Goal: Information Seeking & Learning: Learn about a topic

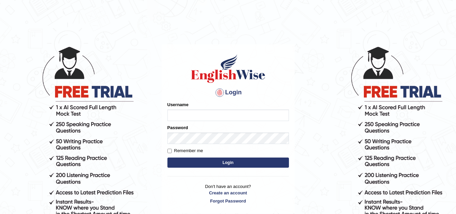
type input "Tashiz"
click at [227, 162] on button "Login" at bounding box center [228, 162] width 122 height 10
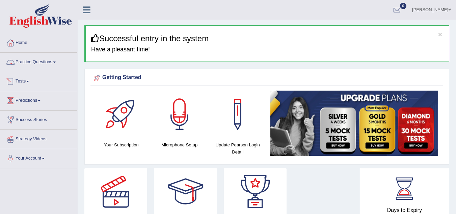
click at [50, 62] on link "Practice Questions" at bounding box center [38, 61] width 77 height 17
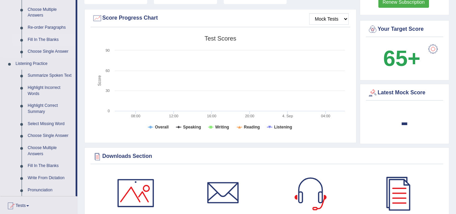
scroll to position [203, 0]
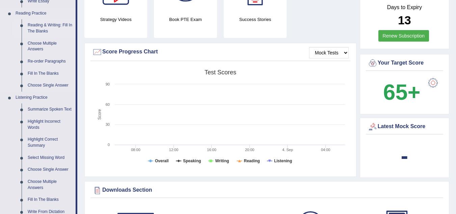
click at [46, 27] on link "Reading & Writing: Fill In The Blanks" at bounding box center [50, 28] width 51 height 18
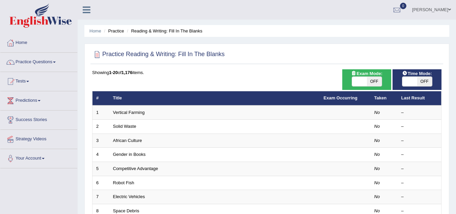
click at [379, 83] on span "OFF" at bounding box center [374, 81] width 15 height 9
checkbox input "true"
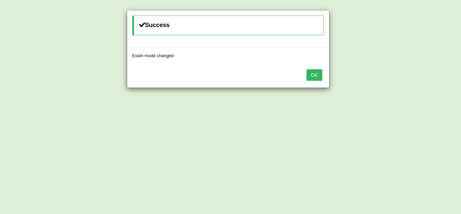
click at [319, 77] on button "OK" at bounding box center [315, 74] width 16 height 11
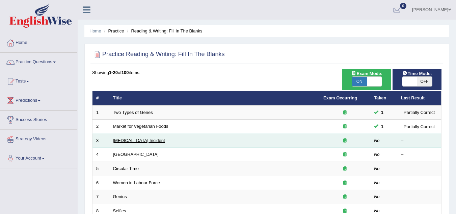
click at [140, 139] on link "[MEDICAL_DATA] Incident" at bounding box center [139, 140] width 52 height 5
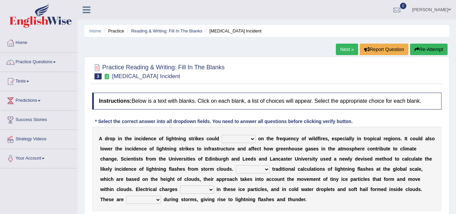
click at [252, 138] on select "dwell focus impact depend" at bounding box center [239, 139] width 34 height 8
select select "impact"
click at [222, 135] on select "dwell focus impact depend" at bounding box center [239, 139] width 34 height 8
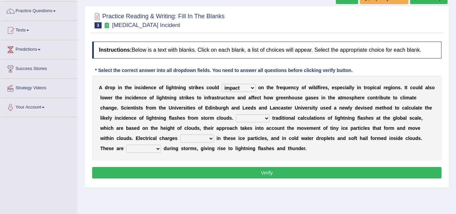
scroll to position [68, 0]
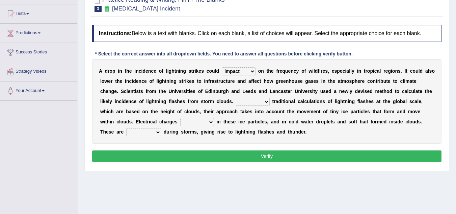
click at [265, 102] on select "Unlike Unless Except Besides" at bounding box center [253, 102] width 34 height 8
select select "Unlike"
click at [236, 98] on select "Unlike Unless Except Besides" at bounding box center [253, 102] width 34 height 8
click at [211, 122] on select "run off build up mess up zoom in" at bounding box center [197, 122] width 34 height 8
select select "build up"
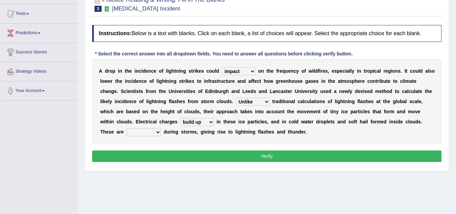
click at [180, 118] on select "run off build up mess up zoom in" at bounding box center [197, 122] width 34 height 8
click at [158, 132] on select "collected diverted rounded discharged" at bounding box center [143, 132] width 35 height 8
select select "discharged"
click at [126, 128] on select "collected diverted rounded discharged" at bounding box center [143, 132] width 35 height 8
click at [321, 159] on button "Verify" at bounding box center [266, 155] width 349 height 11
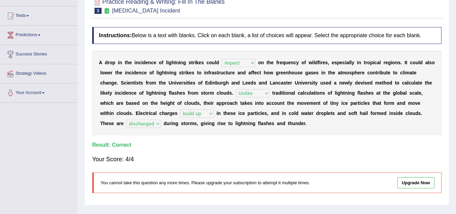
scroll to position [0, 0]
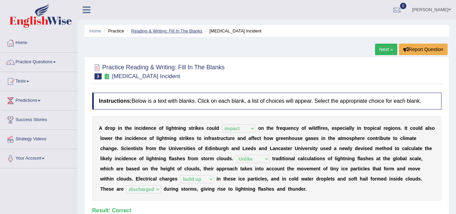
click at [170, 30] on link "Reading & Writing: Fill In The Blanks" at bounding box center [166, 30] width 71 height 5
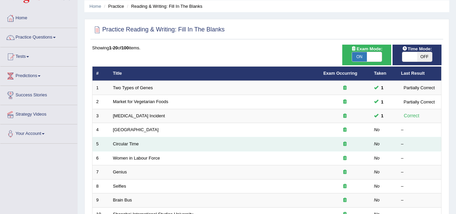
scroll to position [68, 0]
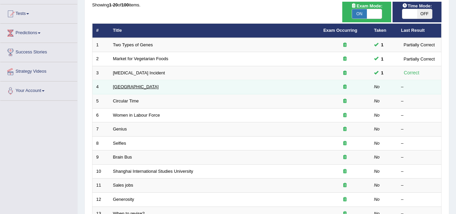
click at [119, 88] on link "[GEOGRAPHIC_DATA]" at bounding box center [136, 86] width 46 height 5
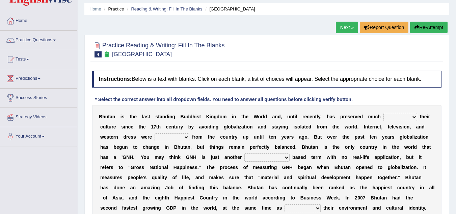
scroll to position [34, 0]
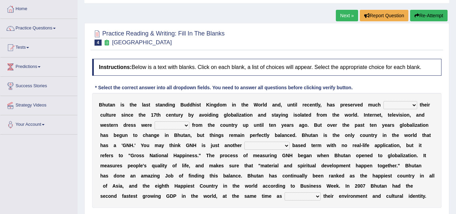
click at [412, 103] on select "of about to for" at bounding box center [401, 105] width 34 height 8
select select "of"
click at [384, 101] on select "of about to for" at bounding box center [401, 105] width 34 height 8
click at [412, 103] on select "of about to for" at bounding box center [401, 105] width 34 height 8
click at [412, 104] on select "of about to for" at bounding box center [401, 105] width 34 height 8
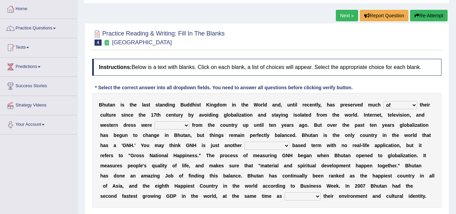
click at [188, 124] on select "summoned observed displayed banned" at bounding box center [172, 125] width 35 height 8
click at [186, 123] on select "summoned observed displayed banned" at bounding box center [172, 125] width 35 height 8
select select "banned"
click at [155, 121] on select "summoned observed displayed banned" at bounding box center [172, 125] width 35 height 8
click at [286, 143] on select "statistically barely overwhelmingly roughly" at bounding box center [266, 145] width 45 height 8
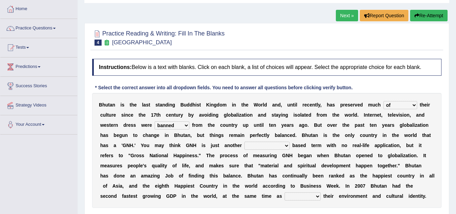
select select "statistically"
click at [244, 141] on select "statistically barely overwhelmingly roughly" at bounding box center [266, 145] width 45 height 8
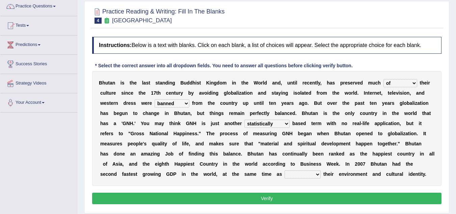
scroll to position [68, 0]
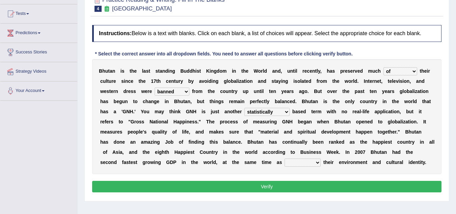
click at [317, 162] on select "demeaning intruding maintaining mourning" at bounding box center [303, 162] width 36 height 8
select select "maintaining"
click at [285, 158] on select "demeaning intruding maintaining mourning" at bounding box center [303, 162] width 36 height 8
click at [309, 185] on button "Verify" at bounding box center [266, 186] width 349 height 11
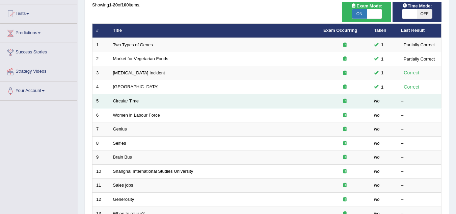
click at [112, 98] on td "Circular Time" at bounding box center [214, 101] width 210 height 14
click at [124, 101] on link "Circular Time" at bounding box center [126, 100] width 26 height 5
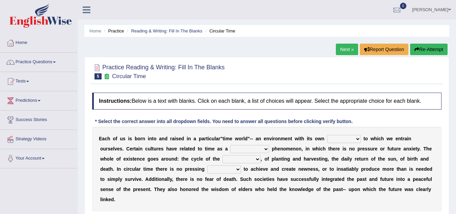
click at [357, 139] on select "area shape rhythm inclination" at bounding box center [344, 139] width 34 height 8
select select "rhythm"
click at [327, 135] on select "area shape rhythm inclination" at bounding box center [344, 139] width 34 height 8
click at [267, 149] on select "cyclical conventional recycling cylindrical" at bounding box center [249, 149] width 39 height 8
select select "conventional"
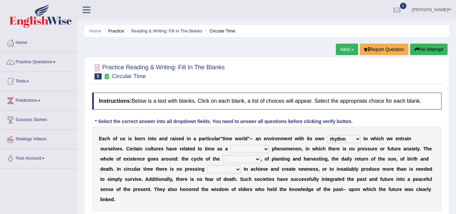
click at [230, 145] on select "cyclical conventional recycling cylindrical" at bounding box center [249, 149] width 39 height 8
click at [259, 159] on select "days seasons arrangement periods" at bounding box center [242, 159] width 38 height 8
click at [223, 155] on select "days seasons arrangement periods" at bounding box center [242, 159] width 38 height 8
click at [258, 159] on select "days seasons arrangement periods" at bounding box center [242, 159] width 38 height 8
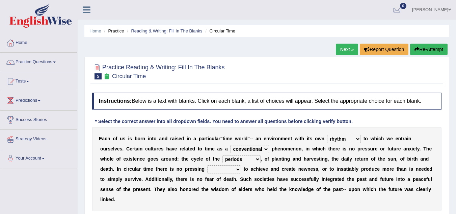
click at [258, 160] on select "days seasons arrangement periods" at bounding box center [242, 159] width 38 height 8
select select "seasons"
click at [223, 155] on select "days seasons arrangement periods" at bounding box center [242, 159] width 38 height 8
click at [238, 170] on select "issue point cause need" at bounding box center [224, 169] width 34 height 8
select select "cause"
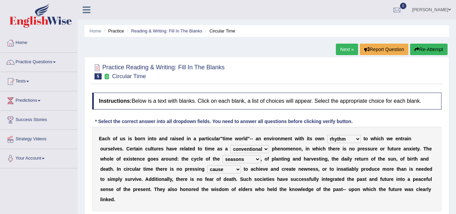
click at [207, 165] on select "issue point cause need" at bounding box center [224, 169] width 34 height 8
click at [257, 159] on select "days seasons arrangement periods" at bounding box center [242, 159] width 38 height 8
select select "periods"
click at [223, 155] on select "days seasons arrangement periods" at bounding box center [242, 159] width 38 height 8
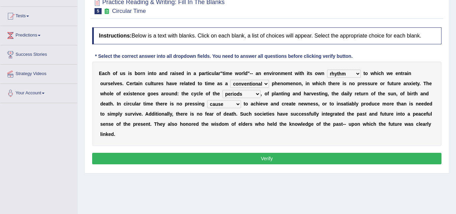
scroll to position [68, 0]
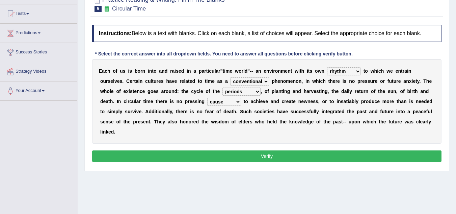
click at [267, 159] on button "Verify" at bounding box center [266, 155] width 349 height 11
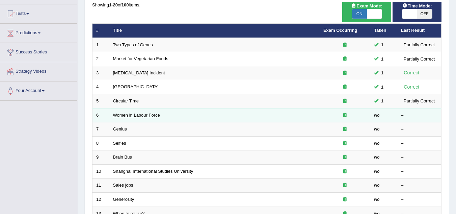
click at [123, 114] on link "Women in Labour Force" at bounding box center [136, 114] width 47 height 5
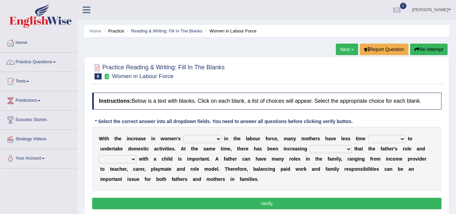
click at [219, 140] on select "attendance substitution participation definition" at bounding box center [202, 139] width 38 height 8
select select "participation"
click at [183, 135] on select "attendance substitution participation definition" at bounding box center [202, 139] width 38 height 8
click at [402, 138] on select "available related consumable useful" at bounding box center [386, 139] width 37 height 8
select select "available"
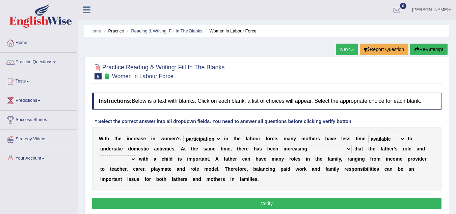
click at [368, 135] on select "available related consumable useful" at bounding box center [386, 139] width 37 height 8
click at [350, 148] on select "recognition discrimination resolution recreation" at bounding box center [331, 149] width 42 height 8
click at [310, 145] on select "recognition discrimination resolution recreation" at bounding box center [331, 149] width 42 height 8
click at [134, 158] on select "scholarship realtionship worship employment" at bounding box center [117, 159] width 37 height 8
click at [349, 148] on select "recognition discrimination resolution recreation" at bounding box center [331, 149] width 42 height 8
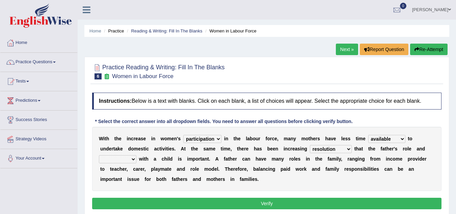
select select "recognition"
click at [310, 145] on select "recognition discrimination resolution recreation" at bounding box center [331, 149] width 42 height 8
click at [133, 160] on select "scholarship realtionship worship employment" at bounding box center [117, 159] width 37 height 8
select select "realtionship"
click at [99, 155] on select "scholarship realtionship worship employment" at bounding box center [117, 159] width 37 height 8
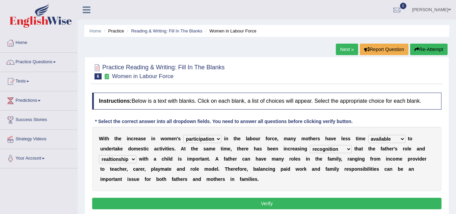
click at [347, 149] on select "recognition discrimination resolution recreation" at bounding box center [331, 149] width 42 height 8
click at [310, 145] on select "recognition discrimination resolution recreation" at bounding box center [331, 149] width 42 height 8
click at [347, 146] on select "recognition discrimination resolution recreation" at bounding box center [331, 149] width 42 height 8
select select "recognition"
click at [310, 145] on select "recognition discrimination resolution recreation" at bounding box center [331, 149] width 42 height 8
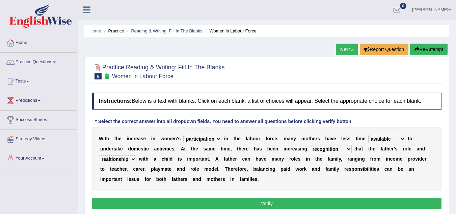
click at [251, 207] on button "Verify" at bounding box center [266, 203] width 349 height 11
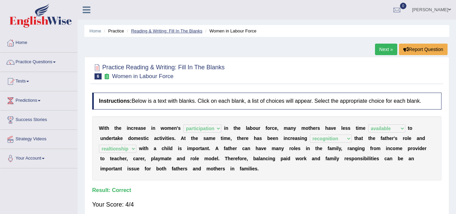
click at [177, 29] on link "Reading & Writing: Fill In The Blanks" at bounding box center [166, 30] width 71 height 5
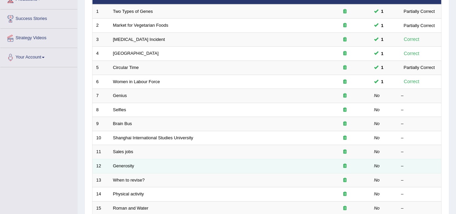
scroll to position [101, 0]
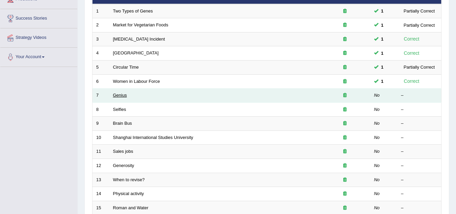
click at [122, 95] on link "Genius" at bounding box center [120, 95] width 14 height 5
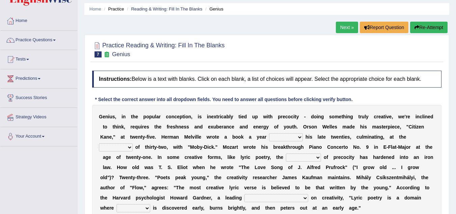
scroll to position [34, 0]
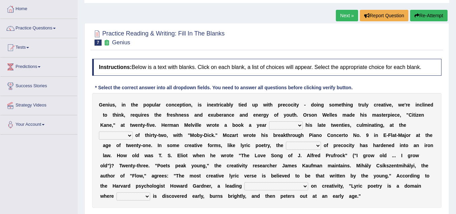
click at [297, 125] on select "on without through over" at bounding box center [286, 125] width 34 height 8
click at [269, 121] on select "on without through over" at bounding box center [286, 125] width 34 height 8
click at [300, 125] on select "on without through over" at bounding box center [286, 125] width 34 height 8
click at [269, 121] on select "on without through over" at bounding box center [286, 125] width 34 height 8
click at [299, 124] on select "on without through over" at bounding box center [286, 125] width 34 height 8
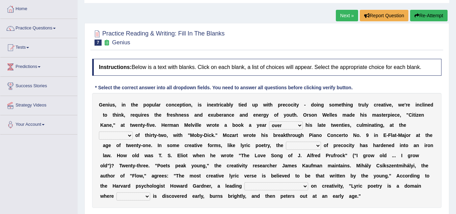
select select "on"
click at [269, 121] on select "on without through over" at bounding box center [286, 125] width 34 height 8
click at [132, 135] on select "proportion rate age cost" at bounding box center [116, 135] width 34 height 8
select select "age"
click at [99, 131] on select "proportion rate age cost" at bounding box center [116, 135] width 34 height 8
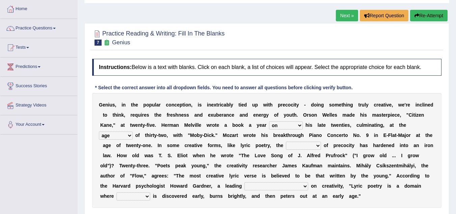
click at [129, 135] on select "proportion rate age cost" at bounding box center [116, 135] width 34 height 8
click at [319, 145] on select "junction importance structure inferiority" at bounding box center [303, 145] width 35 height 8
select select "junction"
click at [286, 141] on select "junction importance structure inferiority" at bounding box center [303, 145] width 35 height 8
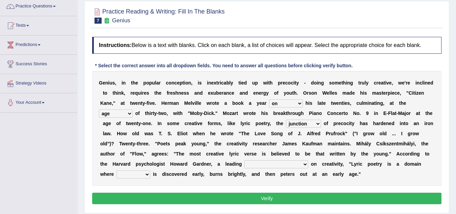
scroll to position [68, 0]
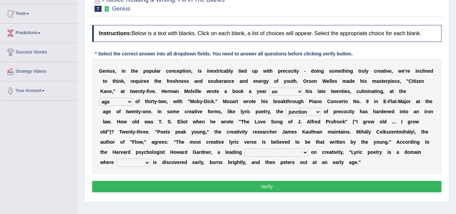
click at [276, 152] on select "master supremacy authority atheist" at bounding box center [276, 152] width 64 height 8
select select "authority"
click at [244, 148] on select "master supremacy authority atheist" at bounding box center [276, 152] width 64 height 8
click at [278, 151] on select "master supremacy authority atheist" at bounding box center [276, 152] width 64 height 8
click at [355, 164] on div "G e n i u s , i n t h e p o p u l a r c o n c e p t i o n , i s i n e x t r i c…" at bounding box center [266, 116] width 349 height 115
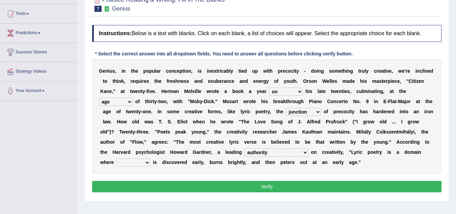
click at [130, 164] on select "fire derk offender talent" at bounding box center [133, 162] width 34 height 8
select select "talent"
click at [116, 158] on select "fire derk offender talent" at bounding box center [133, 162] width 34 height 8
click at [246, 189] on button "Verify" at bounding box center [266, 186] width 349 height 11
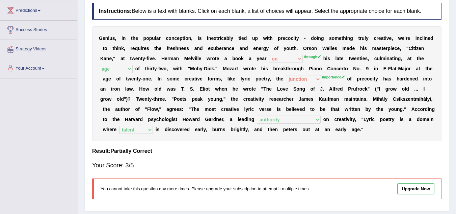
scroll to position [6, 0]
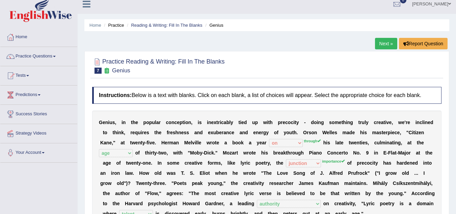
click at [152, 28] on li "Reading & Writing: Fill In The Blanks" at bounding box center [163, 25] width 77 height 6
click at [154, 26] on link "Reading & Writing: Fill In The Blanks" at bounding box center [166, 25] width 71 height 5
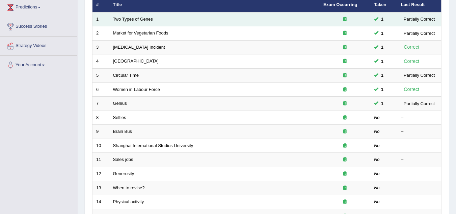
scroll to position [101, 0]
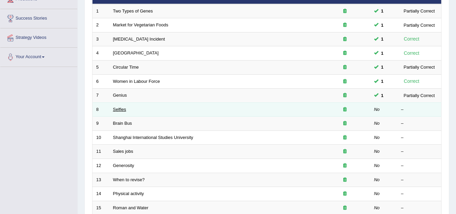
click at [118, 110] on link "Selfies" at bounding box center [119, 109] width 13 height 5
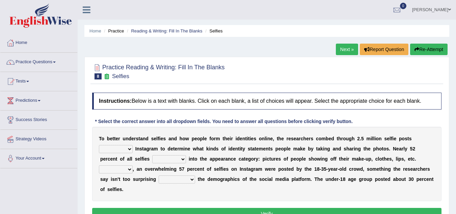
click at [131, 149] on select "of in above on" at bounding box center [116, 149] width 34 height 8
select select "on"
click at [99, 145] on select "of in above on" at bounding box center [116, 149] width 34 height 8
click at [184, 159] on select "fall fallen fell falls" at bounding box center [169, 159] width 34 height 8
select select "falls"
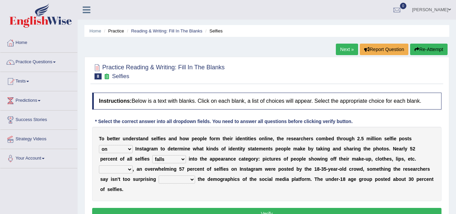
click at [152, 155] on select "fall fallen fell falls" at bounding box center [169, 159] width 34 height 8
click at [130, 170] on select "Along with Although Overall However" at bounding box center [116, 169] width 34 height 8
select select "Overall"
click at [99, 165] on select "Along with Although Overall However" at bounding box center [116, 169] width 34 height 8
click at [193, 180] on select "consider considered considering to consider" at bounding box center [177, 179] width 36 height 8
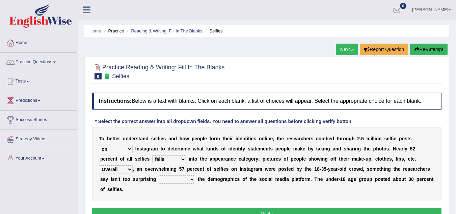
select select "considering"
click at [159, 175] on select "consider considered considering to consider" at bounding box center [177, 179] width 36 height 8
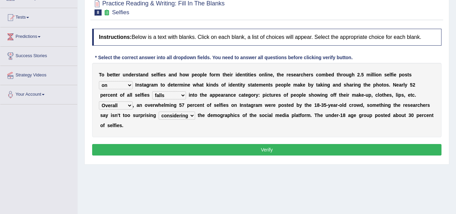
scroll to position [68, 0]
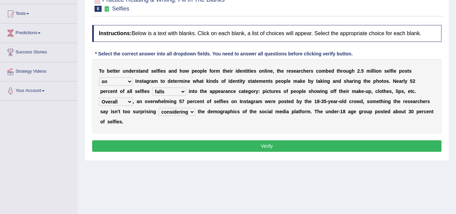
click at [263, 148] on button "Verify" at bounding box center [266, 145] width 349 height 11
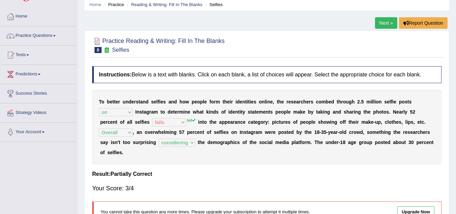
scroll to position [0, 0]
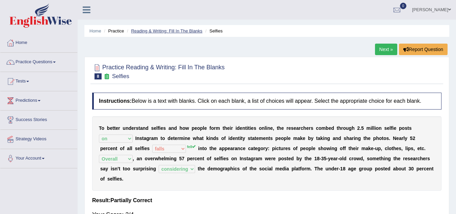
click at [177, 33] on link "Reading & Writing: Fill In The Blanks" at bounding box center [166, 30] width 71 height 5
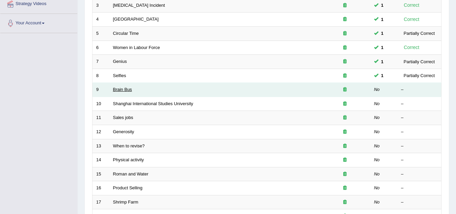
click at [127, 89] on link "Brain Bus" at bounding box center [122, 89] width 19 height 5
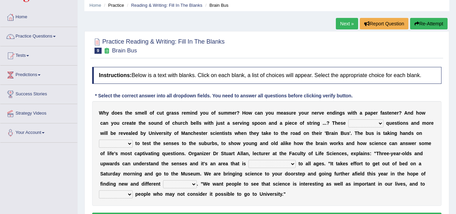
scroll to position [68, 0]
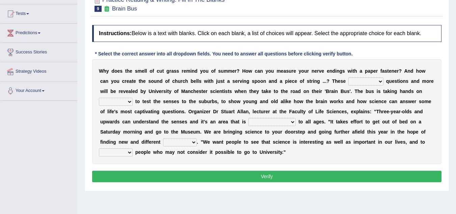
click at [381, 80] on select "fascinating unattended gratuitous underlying" at bounding box center [365, 81] width 35 height 8
select select "fascinating"
click at [348, 77] on select "fascinating unattended gratuitous underlying" at bounding box center [365, 81] width 35 height 8
click at [129, 102] on select "activities mages facets revenues" at bounding box center [116, 102] width 34 height 8
select select "activities"
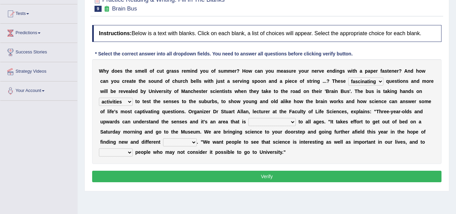
click at [99, 98] on select "activities mages facets revenues" at bounding box center [116, 102] width 34 height 8
click at [293, 122] on select "misleading disproportionate intriguing proximal" at bounding box center [272, 122] width 47 height 8
select select "disproportionate"
click at [249, 118] on select "misleading disproportionate intriguing proximal" at bounding box center [272, 122] width 47 height 8
click at [193, 141] on select "groups mobs auditors audiences" at bounding box center [180, 142] width 34 height 8
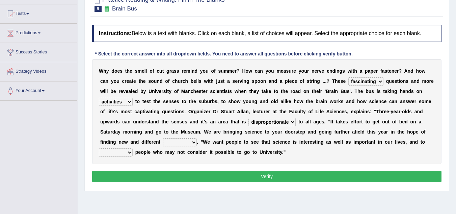
select select "audiences"
click at [163, 138] on select "groups mobs auditors audiences" at bounding box center [180, 142] width 34 height 8
click at [131, 152] on select "force plead credit encourage" at bounding box center [116, 152] width 34 height 8
select select "encourage"
click at [99, 148] on select "force plead credit encourage" at bounding box center [116, 152] width 34 height 8
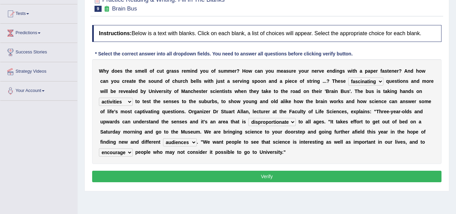
click at [224, 173] on button "Verify" at bounding box center [266, 176] width 349 height 11
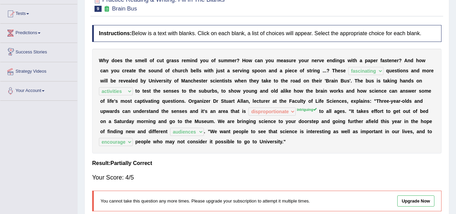
click at [44, 30] on link "Predictions" at bounding box center [38, 32] width 77 height 17
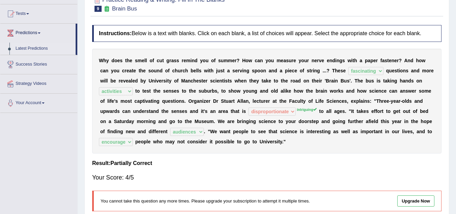
click at [44, 52] on link "Latest Predictions" at bounding box center [43, 49] width 63 height 12
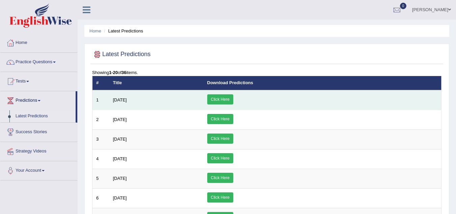
click at [233, 101] on link "Click Here" at bounding box center [220, 99] width 26 height 10
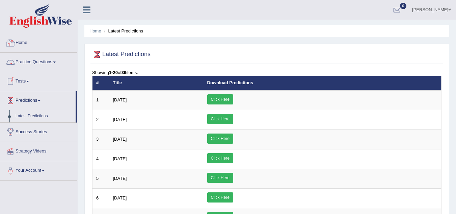
click at [53, 61] on link "Practice Questions" at bounding box center [38, 61] width 77 height 17
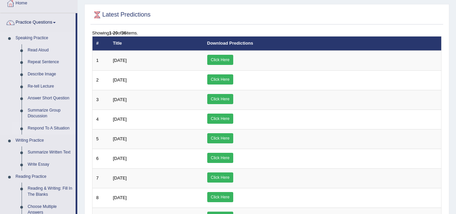
scroll to position [135, 0]
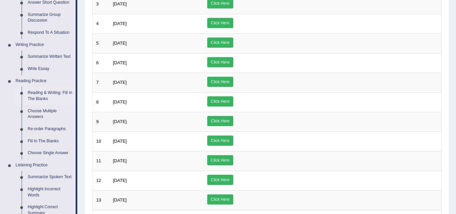
click at [40, 96] on link "Reading & Writing: Fill In The Blanks" at bounding box center [50, 96] width 51 height 18
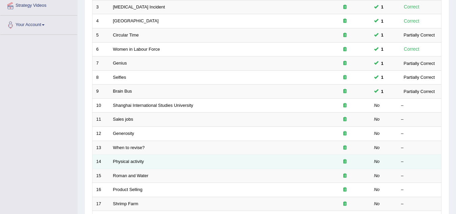
scroll to position [135, 0]
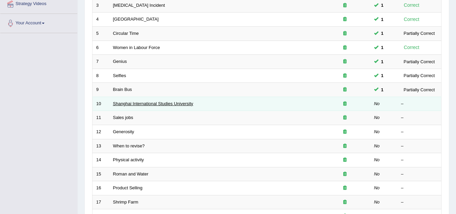
click at [124, 102] on link "Shanghai International Studies University" at bounding box center [153, 103] width 80 height 5
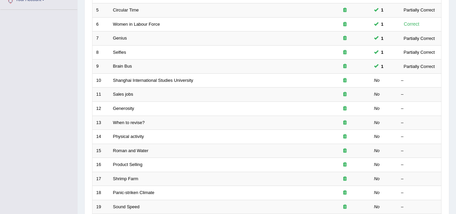
scroll to position [135, 0]
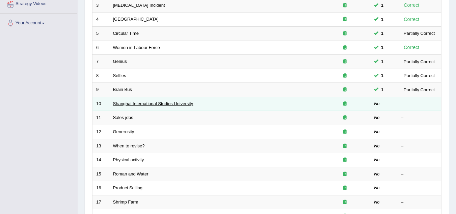
click at [153, 104] on link "Shanghai International Studies University" at bounding box center [153, 103] width 80 height 5
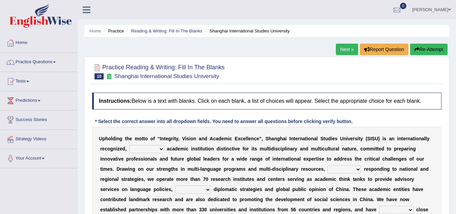
click at [161, 150] on select "universal amiable dishonest prestigious" at bounding box center [146, 149] width 35 height 8
select select "prestigious"
click at [129, 145] on select "universal amiable dishonest prestigious" at bounding box center [146, 149] width 35 height 8
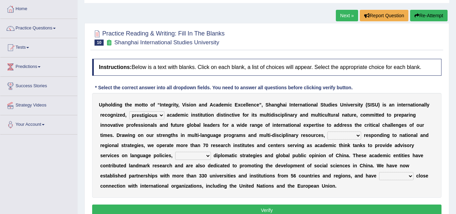
scroll to position [68, 0]
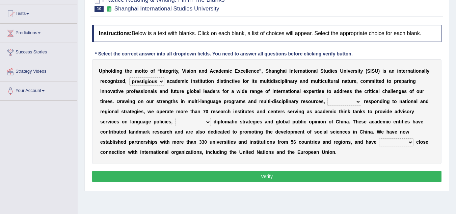
click at [358, 101] on select "of as with while" at bounding box center [345, 102] width 34 height 8
select select "of"
click at [328, 98] on select "of as with while" at bounding box center [345, 102] width 34 height 8
click at [205, 121] on select "city's country's university's province's" at bounding box center [193, 122] width 36 height 8
select select "country's"
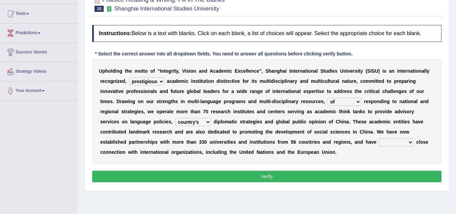
click at [175, 118] on select "city's country's university's province's" at bounding box center [193, 122] width 36 height 8
click at [411, 140] on select "maintained disarmed displaced revised" at bounding box center [396, 142] width 34 height 8
select select "maintained"
click at [379, 138] on select "maintained disarmed displaced revised" at bounding box center [396, 142] width 34 height 8
click at [257, 177] on button "Verify" at bounding box center [266, 176] width 349 height 11
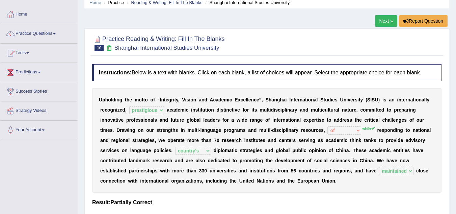
scroll to position [0, 0]
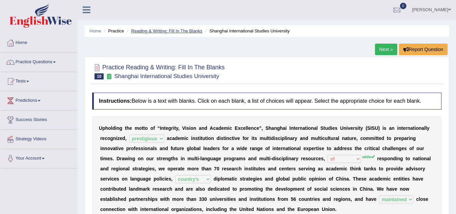
click at [168, 29] on link "Reading & Writing: Fill In The Blanks" at bounding box center [166, 30] width 71 height 5
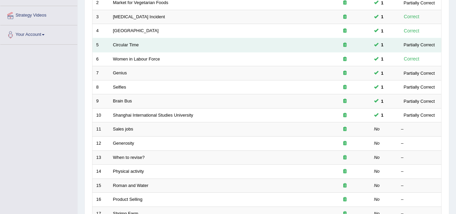
scroll to position [135, 0]
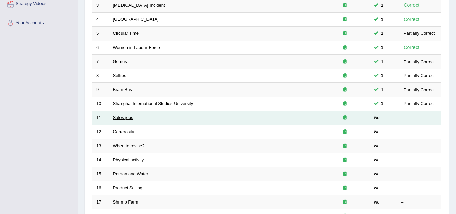
click at [122, 119] on link "Sales jobs" at bounding box center [123, 117] width 20 height 5
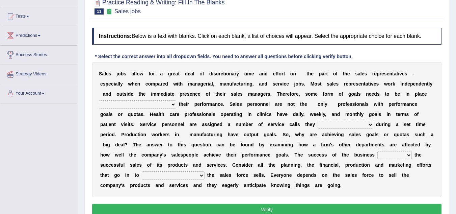
scroll to position [68, 0]
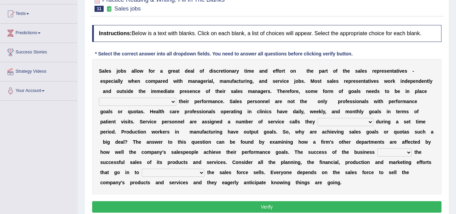
click at [173, 101] on select "as motive and guide should motivate and guide to help motivate and guide as hel…" at bounding box center [137, 102] width 77 height 8
select select "to help motivate and guide"
click at [99, 98] on select "as motive and guide should motivate and guide to help motivate and guide as hel…" at bounding box center [137, 102] width 77 height 8
click at [372, 122] on select "can perform must perform often are performed might be performing" at bounding box center [346, 122] width 56 height 8
select select "must perform"
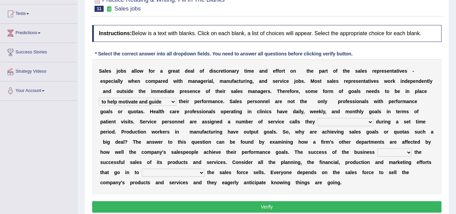
click at [318, 118] on select "can perform must perform often are performed might be performing" at bounding box center [346, 122] width 56 height 8
click at [407, 151] on select "hinges on is set at lasts until look ahead" at bounding box center [395, 152] width 34 height 8
select select "hinges on"
click at [378, 148] on select "hinges on is set at lasts until look ahead" at bounding box center [395, 152] width 34 height 8
click at [203, 172] on select "describing how producing what constructing how much analyzing where" at bounding box center [173, 172] width 63 height 8
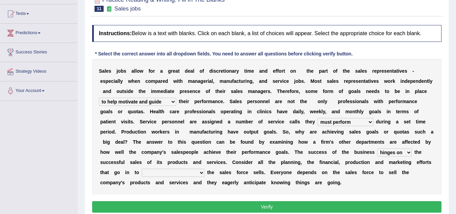
select select "analyzing where"
click at [142, 168] on select "describing how producing what constructing how much analyzing where" at bounding box center [173, 172] width 63 height 8
click at [252, 204] on button "Verify" at bounding box center [266, 206] width 349 height 11
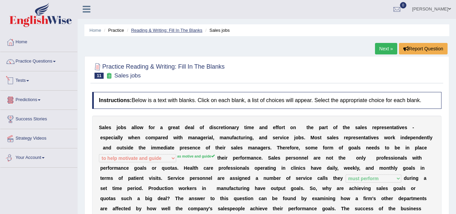
scroll to position [0, 0]
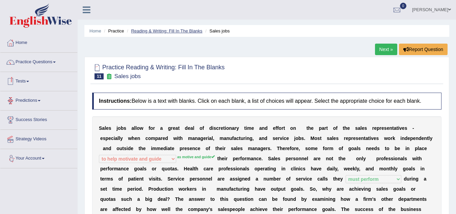
click at [174, 33] on link "Reading & Writing: Fill In The Blanks" at bounding box center [166, 30] width 71 height 5
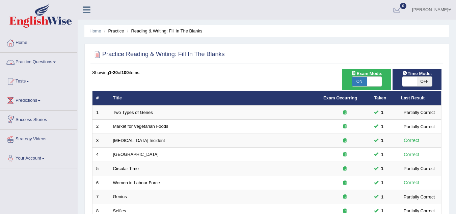
click at [53, 60] on link "Practice Questions" at bounding box center [38, 61] width 77 height 17
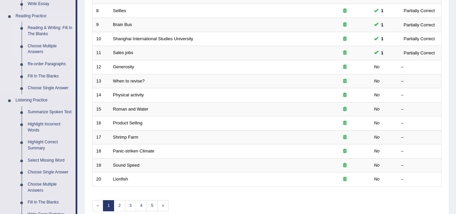
scroll to position [203, 0]
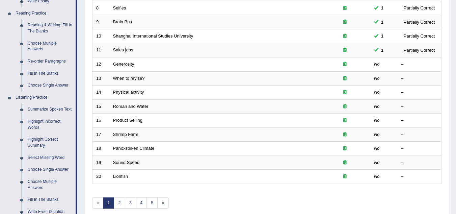
click at [42, 110] on link "Summarize Spoken Text" at bounding box center [50, 109] width 51 height 12
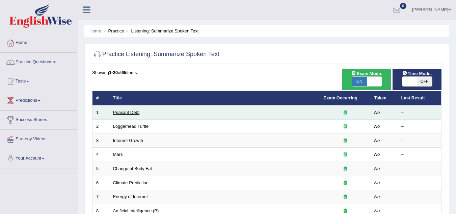
click at [124, 113] on link "Peasant Debt" at bounding box center [126, 112] width 27 height 5
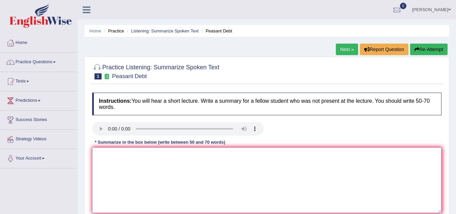
click at [142, 156] on textarea at bounding box center [266, 180] width 349 height 66
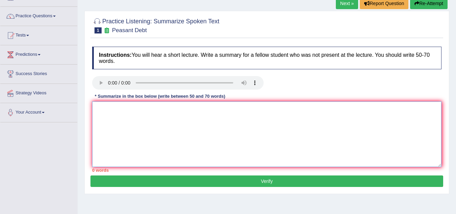
scroll to position [68, 0]
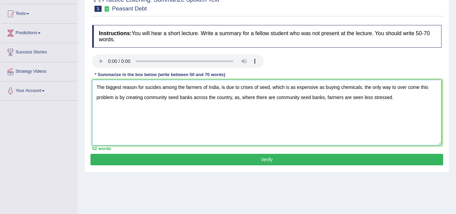
click at [252, 89] on textarea "The biggest reason for sucides among the farmers of India, is due to crises of …" at bounding box center [266, 113] width 349 height 66
drag, startPoint x: 271, startPoint y: 86, endPoint x: 273, endPoint y: 103, distance: 17.0
click at [271, 86] on textarea "The biggest reason for sucides among the farmers of India, is due to buying of …" at bounding box center [266, 113] width 349 height 66
click at [256, 98] on textarea "The biggest reason for sucides among the farmers of India, is due to buying of …" at bounding box center [266, 113] width 349 height 66
type textarea "The biggest reason for sucides among the farmers of India, is due to buying of …"
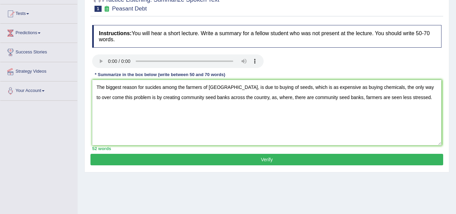
click at [275, 157] on button "Verify" at bounding box center [266, 159] width 353 height 11
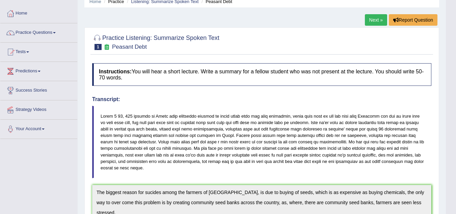
scroll to position [0, 0]
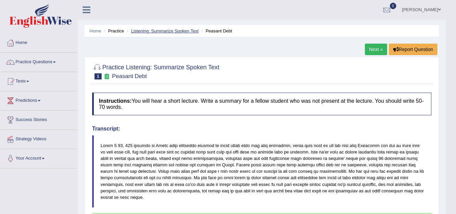
click at [164, 31] on link "Listening: Summarize Spoken Text" at bounding box center [165, 30] width 68 height 5
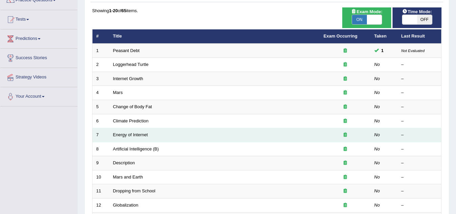
scroll to position [68, 0]
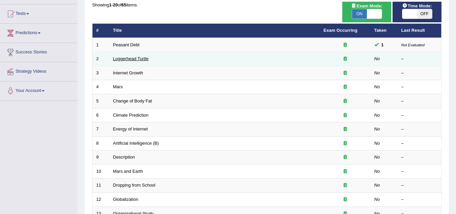
click at [138, 59] on link "Loggerhead Turtle" at bounding box center [131, 58] width 36 height 5
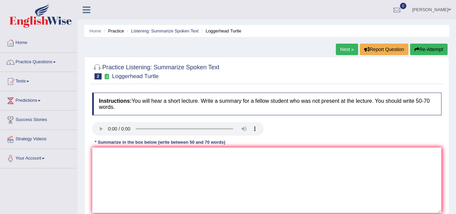
scroll to position [34, 0]
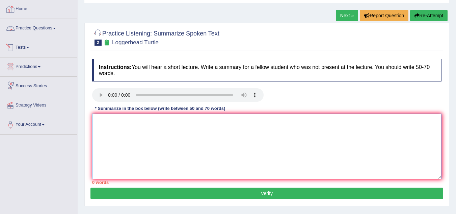
click at [117, 127] on textarea at bounding box center [266, 146] width 349 height 66
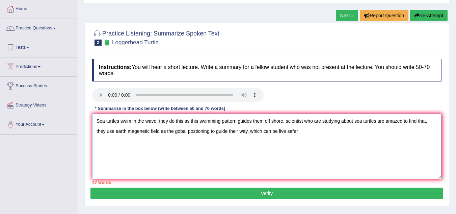
drag, startPoint x: 95, startPoint y: 121, endPoint x: 104, endPoint y: 129, distance: 11.9
click at [96, 122] on textarea "Sea turtles swim in the wave, they do this as this swimming pattern guides them…" at bounding box center [266, 146] width 349 height 66
drag, startPoint x: 98, startPoint y: 121, endPoint x: 283, endPoint y: 119, distance: 185.7
click at [283, 119] on textarea "Sea turtles swim in the wave, they do this as this swimming pattern guides them…" at bounding box center [266, 146] width 349 height 66
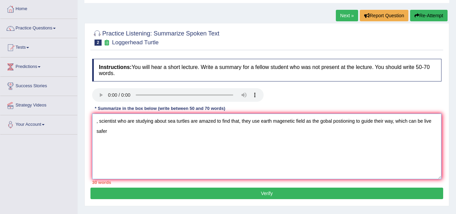
click at [109, 131] on textarea ", scientist who are studying about sea turtles are amazed to find that, they us…" at bounding box center [266, 146] width 349 height 66
paste textarea "Sea turtles swim in the wave, they do this as this swimming pattern guides them…"
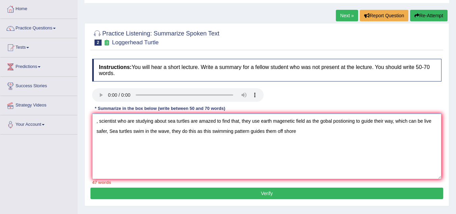
drag, startPoint x: 101, startPoint y: 120, endPoint x: 102, endPoint y: 124, distance: 4.1
click at [101, 123] on textarea ", scientist who are studying about sea turtles are amazed to find that, they us…" at bounding box center [266, 146] width 349 height 66
drag, startPoint x: 124, startPoint y: 121, endPoint x: 116, endPoint y: 121, distance: 8.4
click at [116, 121] on textarea "Scientist who are studying about sea turtles are amazed to find that, they use …" at bounding box center [266, 146] width 349 height 66
click at [178, 122] on textarea "Scientist are studying about sea turtles are amazed to find that, they use eart…" at bounding box center [266, 146] width 349 height 66
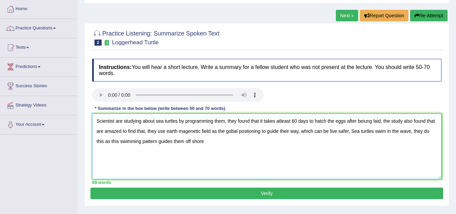
drag, startPoint x: 145, startPoint y: 132, endPoint x: 96, endPoint y: 134, distance: 49.0
click at [96, 134] on textarea "Scientist are studying about sea turtles by programming them, they found that i…" at bounding box center [266, 146] width 349 height 66
click at [99, 132] on textarea "Scientist are studying about sea turtles by programming them, they found that i…" at bounding box center [266, 146] width 349 height 66
drag, startPoint x: 436, startPoint y: 121, endPoint x: 448, endPoint y: 141, distance: 24.1
click at [436, 121] on textarea "Scientist are studying about sea turtles by programming them, they found that i…" at bounding box center [266, 146] width 349 height 66
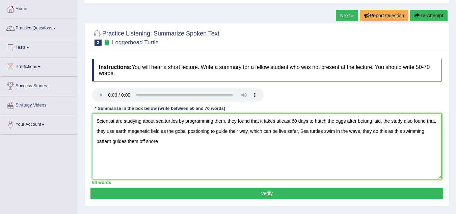
drag, startPoint x: 139, startPoint y: 132, endPoint x: 154, endPoint y: 154, distance: 26.6
click at [140, 134] on textarea "Scientist are studying about sea turtles by programming them, they found that i…" at bounding box center [266, 146] width 349 height 66
click at [139, 133] on textarea "Scientist are studying about sea turtles by programming them, they found that i…" at bounding box center [266, 146] width 349 height 66
click at [300, 131] on textarea "Scientist are studying about sea turtles by programming them, they found that i…" at bounding box center [266, 146] width 349 height 66
click at [385, 134] on textarea "Scientist are studying about sea turtles by programming them, they found that i…" at bounding box center [266, 146] width 349 height 66
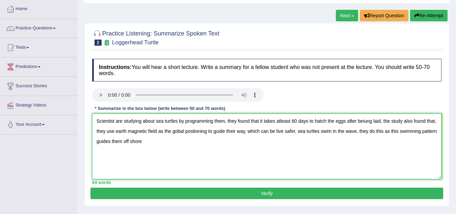
drag, startPoint x: 389, startPoint y: 133, endPoint x: 387, endPoint y: 166, distance: 32.9
click at [389, 135] on textarea "Scientist are studying about sea turtles by programming them, they found that i…" at bounding box center [266, 146] width 349 height 66
click at [158, 142] on textarea "Scientist are studying about sea turtles by programming them, they found that i…" at bounding box center [266, 146] width 349 height 66
type textarea "Scientist are studying about sea turtles by programming them, they found that i…"
click at [235, 190] on button "Verify" at bounding box center [266, 192] width 353 height 11
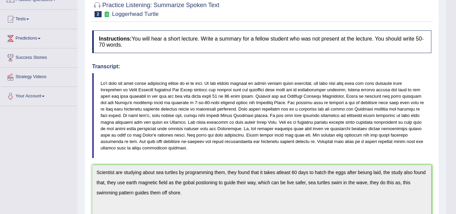
scroll to position [0, 0]
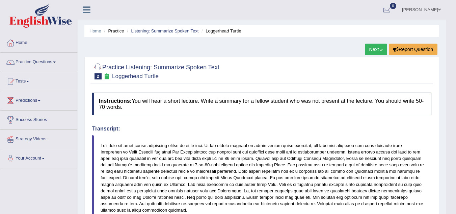
click at [150, 33] on link "Listening: Summarize Spoken Text" at bounding box center [165, 30] width 68 height 5
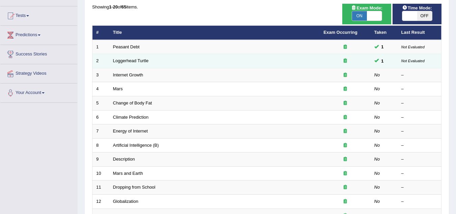
scroll to position [68, 0]
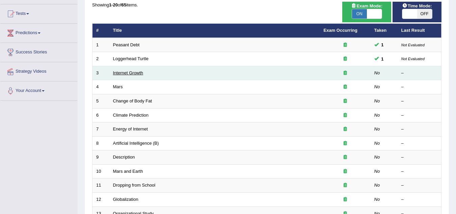
click at [127, 74] on link "Internet Growth" at bounding box center [128, 72] width 30 height 5
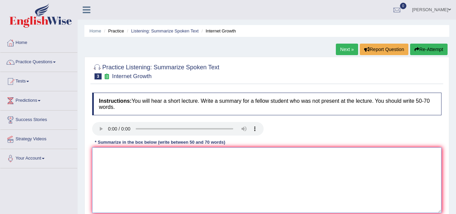
click at [110, 152] on textarea at bounding box center [266, 180] width 349 height 66
type textarea "t"
click at [196, 154] on textarea "The internet [DATE] plays a very important role interm of" at bounding box center [266, 180] width 349 height 66
click at [215, 155] on textarea "The internet [DATE] plays a very important role in term of" at bounding box center [266, 180] width 349 height 66
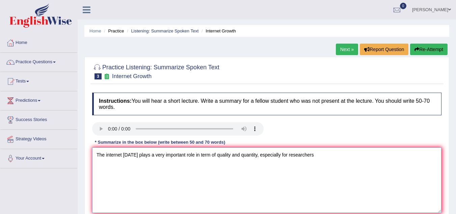
click at [207, 156] on textarea "The internet [DATE] plays a very important role in term of quality and quantity…" at bounding box center [266, 180] width 349 height 66
click at [315, 154] on textarea "The internet [DATE] plays a very important role in terms of quality and quantit…" at bounding box center [266, 180] width 349 height 66
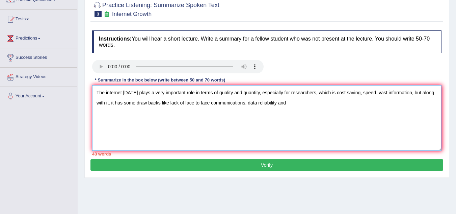
scroll to position [68, 0]
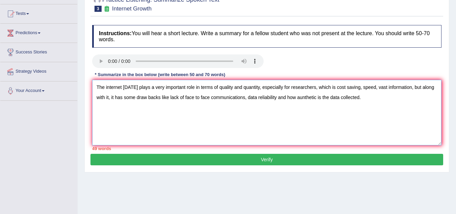
click at [305, 97] on textarea "The internet [DATE] plays a very important role in terms of quality and quantit…" at bounding box center [266, 113] width 349 height 66
click at [259, 89] on textarea "The internet [DATE] plays a very important role in terms of quality and quantit…" at bounding box center [266, 113] width 349 height 66
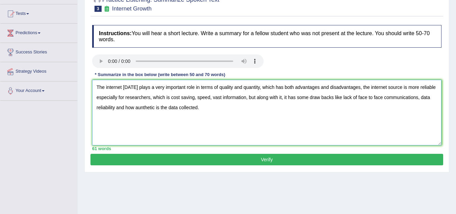
click at [171, 98] on textarea "The internet [DATE] plays a very important role in terms of quality and quantit…" at bounding box center [266, 113] width 349 height 66
type textarea "The internet [DATE] plays a very important role in terms of quality and quantit…"
click at [237, 158] on button "Verify" at bounding box center [266, 159] width 353 height 11
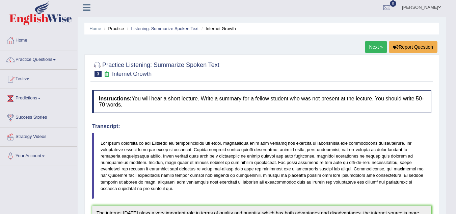
scroll to position [0, 0]
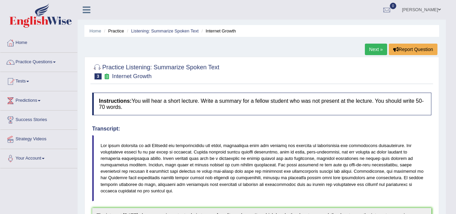
click at [176, 28] on li "Listening: Summarize Spoken Text" at bounding box center [161, 31] width 73 height 6
click at [175, 29] on link "Listening: Summarize Spoken Text" at bounding box center [165, 30] width 68 height 5
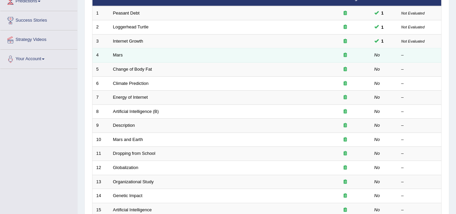
scroll to position [101, 0]
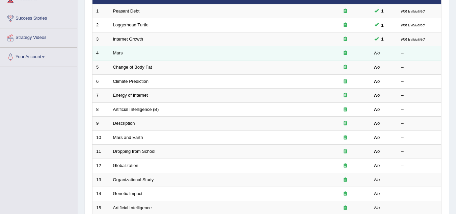
click at [121, 51] on link "Mars" at bounding box center [118, 52] width 10 height 5
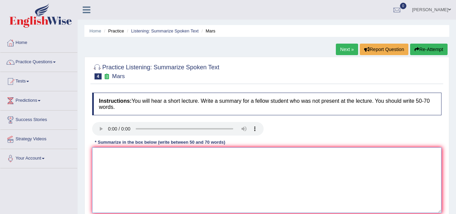
click at [110, 154] on textarea at bounding box center [266, 180] width 349 height 66
click at [106, 151] on textarea "March is the second" at bounding box center [266, 180] width 349 height 66
click at [145, 155] on textarea "Mars is the second" at bounding box center [266, 180] width 349 height 66
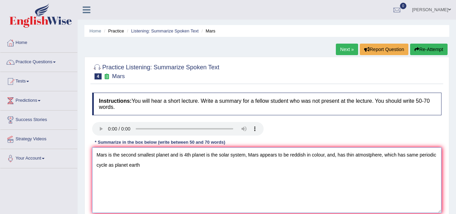
drag, startPoint x: 252, startPoint y: 156, endPoint x: 247, endPoint y: 175, distance: 19.2
click at [252, 159] on textarea "Mars is the second smallest planet and is 4th planet is the solar system, Mars …" at bounding box center [266, 180] width 349 height 66
click at [142, 165] on textarea "Mars is the second smallest planet and is 4th planet is the solar system, mars …" at bounding box center [266, 180] width 349 height 66
click at [194, 164] on textarea "Mars is the second smallest planet and is 4th planet is the solar system, mars …" at bounding box center [266, 180] width 349 height 66
click at [229, 169] on textarea "Mars is the second smallest planet and is 4th planet is the solar system, mars …" at bounding box center [266, 180] width 349 height 66
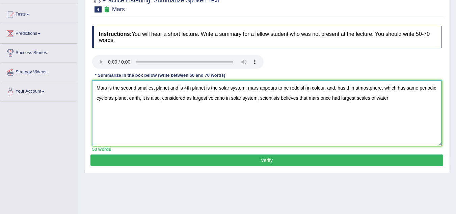
scroll to position [68, 0]
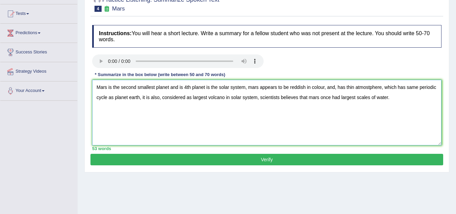
type textarea "Mars is the second smallest planet and is 4th planet is the solar system, mars …"
click at [202, 156] on button "Verify" at bounding box center [266, 159] width 353 height 11
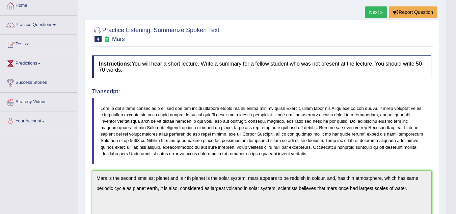
scroll to position [0, 0]
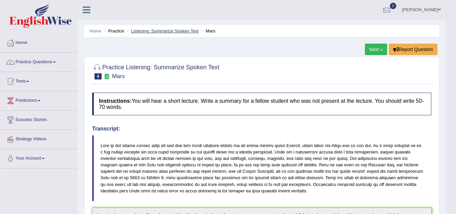
click at [160, 30] on link "Listening: Summarize Spoken Text" at bounding box center [165, 30] width 68 height 5
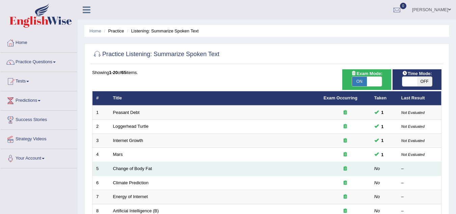
click at [142, 172] on td "Change of Body Fat" at bounding box center [214, 169] width 211 height 14
click at [142, 170] on link "Change of Body Fat" at bounding box center [132, 168] width 39 height 5
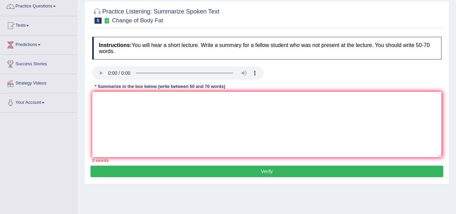
scroll to position [68, 0]
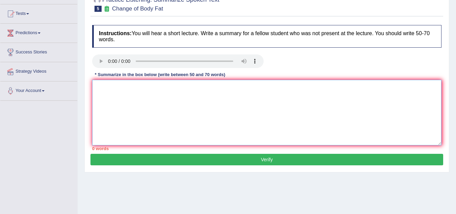
click at [113, 83] on textarea at bounding box center [266, 113] width 349 height 66
type textarea "@"
click at [156, 87] on textarea "200 women took part in the survey" at bounding box center [266, 113] width 349 height 66
click at [155, 88] on textarea "200 women took part in the survey" at bounding box center [266, 113] width 349 height 66
click at [199, 85] on textarea "200 women took part in the recent survey" at bounding box center [266, 113] width 349 height 66
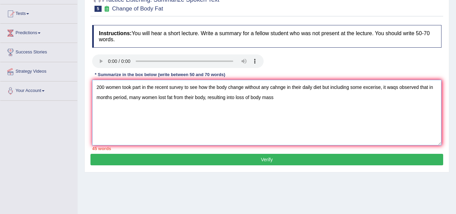
click at [397, 88] on textarea "200 women took part in the recent survey to see how the body change without any…" at bounding box center [266, 113] width 349 height 66
click at [289, 100] on textarea "200 women took part in the recent survey to see how the body change without any…" at bounding box center [266, 113] width 349 height 66
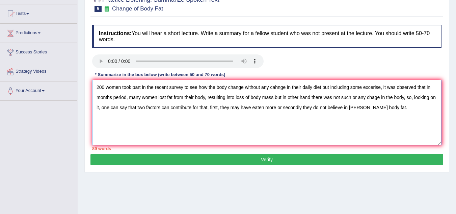
click at [282, 89] on textarea "200 women took part in the recent survey to see how the body change without any…" at bounding box center [266, 113] width 349 height 66
click at [433, 87] on textarea "200 women took part in the recent survey to see how the body change without any…" at bounding box center [266, 113] width 349 height 66
click at [98, 98] on textarea "200 women took part in the recent survey to see how the body change without any…" at bounding box center [266, 113] width 349 height 66
click at [311, 98] on textarea "200 women took part in the recent survey to see how the body change without any…" at bounding box center [266, 113] width 349 height 66
click at [373, 99] on textarea "200 women took part in the recent survey to see how the body change without any…" at bounding box center [266, 113] width 349 height 66
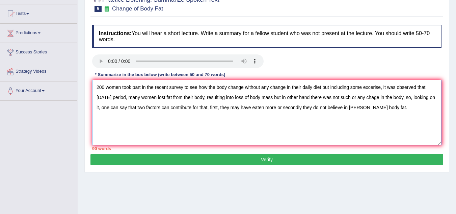
click at [374, 99] on textarea "200 women took part in the recent survey to see how the body change without any…" at bounding box center [266, 113] width 349 height 66
click at [407, 98] on textarea "200 women took part in the recent survey to see how the body change without any…" at bounding box center [266, 113] width 349 height 66
type textarea "200 women took part in the recent survey to see how the body change without any…"
click at [276, 160] on button "Verify" at bounding box center [266, 159] width 353 height 11
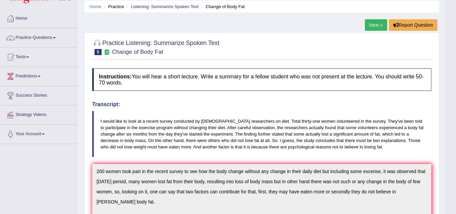
scroll to position [0, 0]
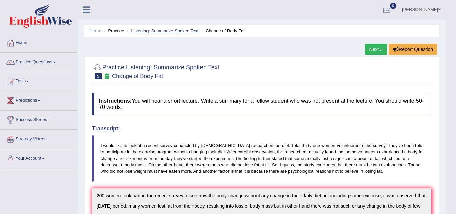
click at [155, 29] on link "Listening: Summarize Spoken Text" at bounding box center [165, 30] width 68 height 5
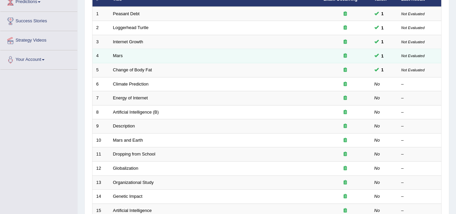
scroll to position [101, 0]
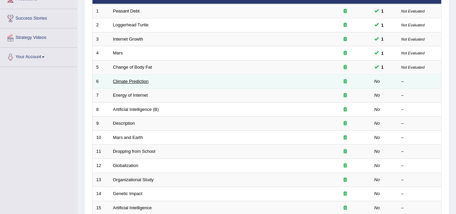
click at [123, 81] on link "Climate Prediction" at bounding box center [131, 81] width 36 height 5
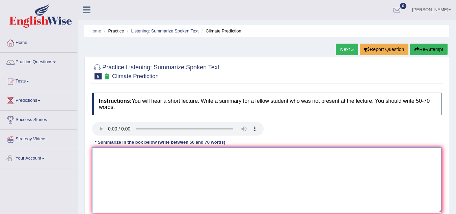
click at [130, 161] on textarea at bounding box center [266, 180] width 349 height 66
click at [136, 153] on textarea "As long as there is industry countries" at bounding box center [266, 180] width 349 height 66
click at [191, 155] on textarea "As long as there are industry countries" at bounding box center [266, 180] width 349 height 66
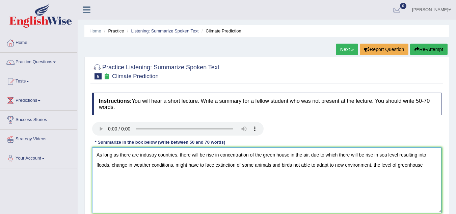
click at [411, 165] on textarea "As long as there are industry countries, there will be rise in concentration of…" at bounding box center [266, 180] width 349 height 66
click at [426, 167] on textarea "As long as there are industry countries, there will be rise in concentration of…" at bounding box center [266, 180] width 349 height 66
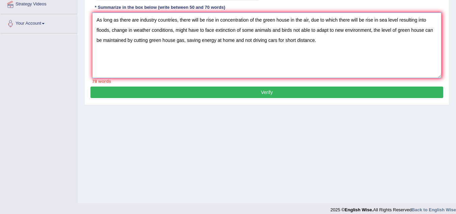
scroll to position [135, 0]
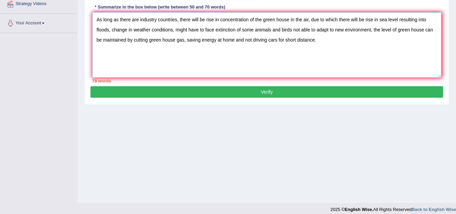
type textarea "As long as there are industry countries, there will be rise in concentration of…"
click at [241, 89] on button "Verify" at bounding box center [266, 91] width 353 height 11
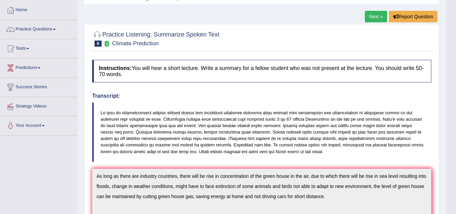
scroll to position [0, 0]
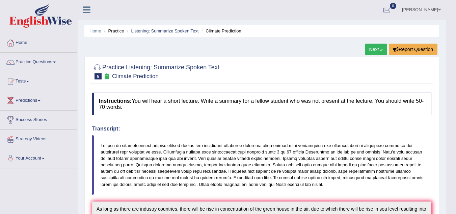
click at [158, 29] on link "Listening: Summarize Spoken Text" at bounding box center [165, 30] width 68 height 5
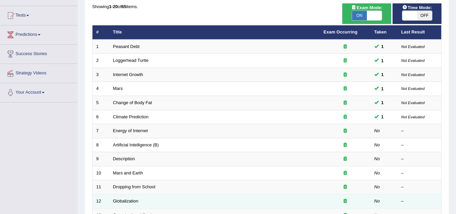
scroll to position [68, 0]
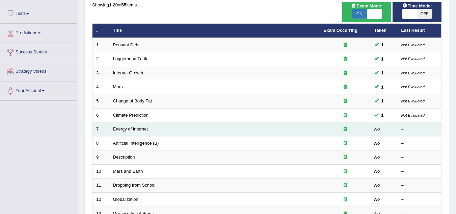
click at [127, 127] on link "Energy of Internet" at bounding box center [130, 128] width 35 height 5
